Goal: Check status: Check status

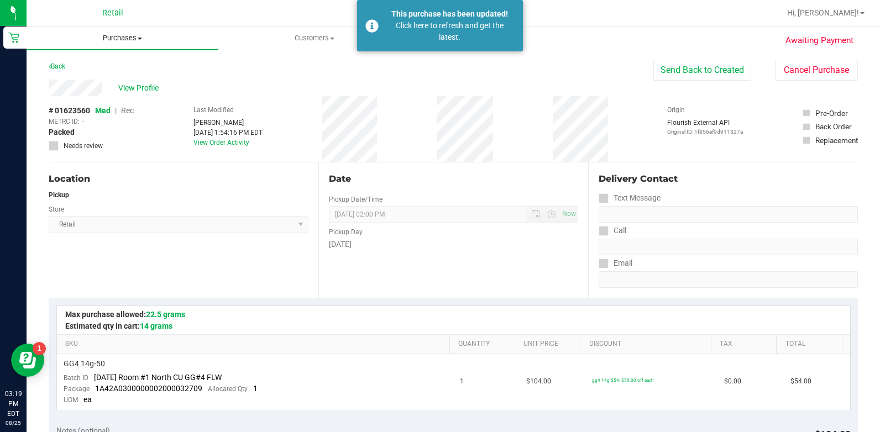
click at [128, 40] on span "Purchases" at bounding box center [123, 38] width 192 height 10
click at [119, 96] on li "All purchases" at bounding box center [123, 93] width 192 height 13
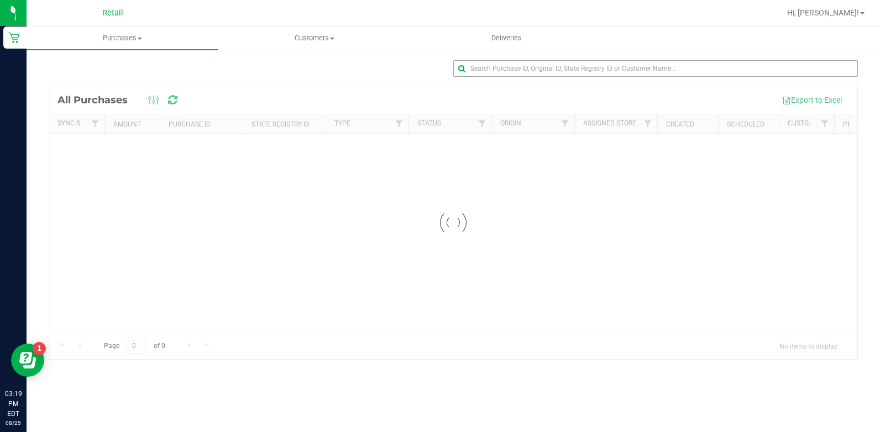
click at [658, 69] on p "Support requests submitted during the holiday will be addressed as soon as poss…" at bounding box center [431, 68] width 845 height 13
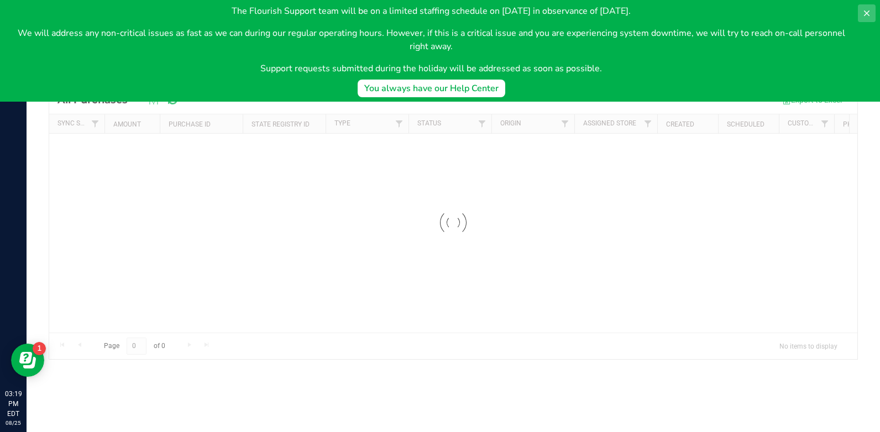
click at [863, 12] on icon at bounding box center [866, 13] width 9 height 9
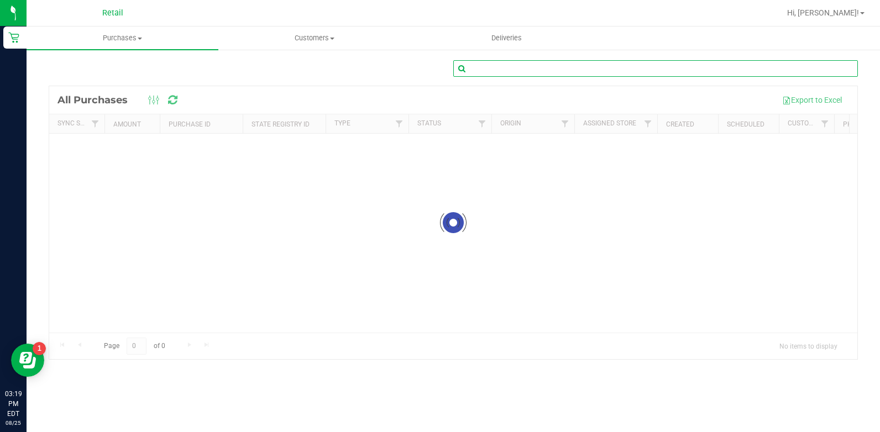
click at [546, 69] on input "text" at bounding box center [655, 68] width 405 height 17
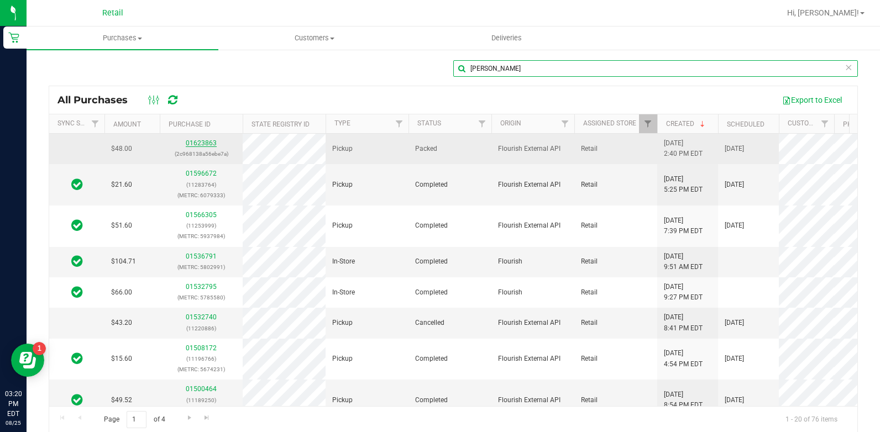
type input "[PERSON_NAME]"
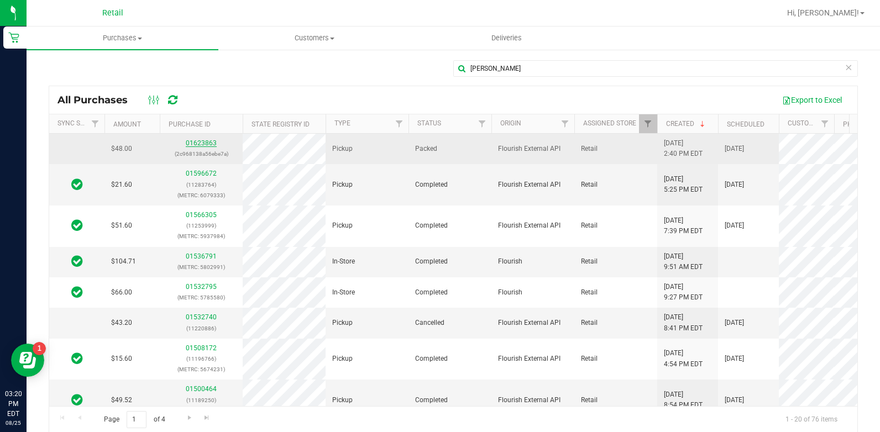
click at [198, 142] on link "01623863" at bounding box center [201, 143] width 31 height 8
